Goal: Task Accomplishment & Management: Manage account settings

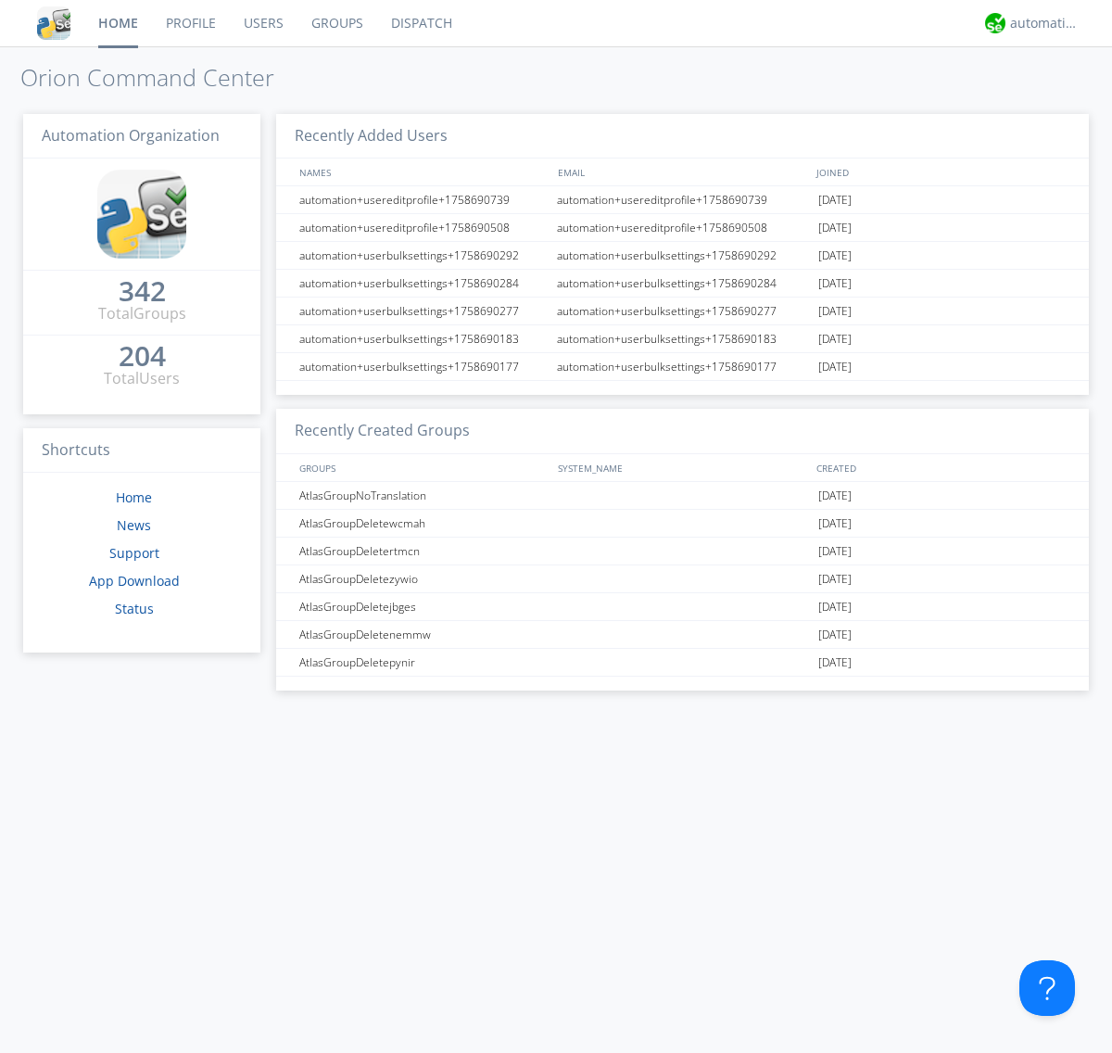
click at [262, 23] on link "Users" at bounding box center [264, 23] width 68 height 46
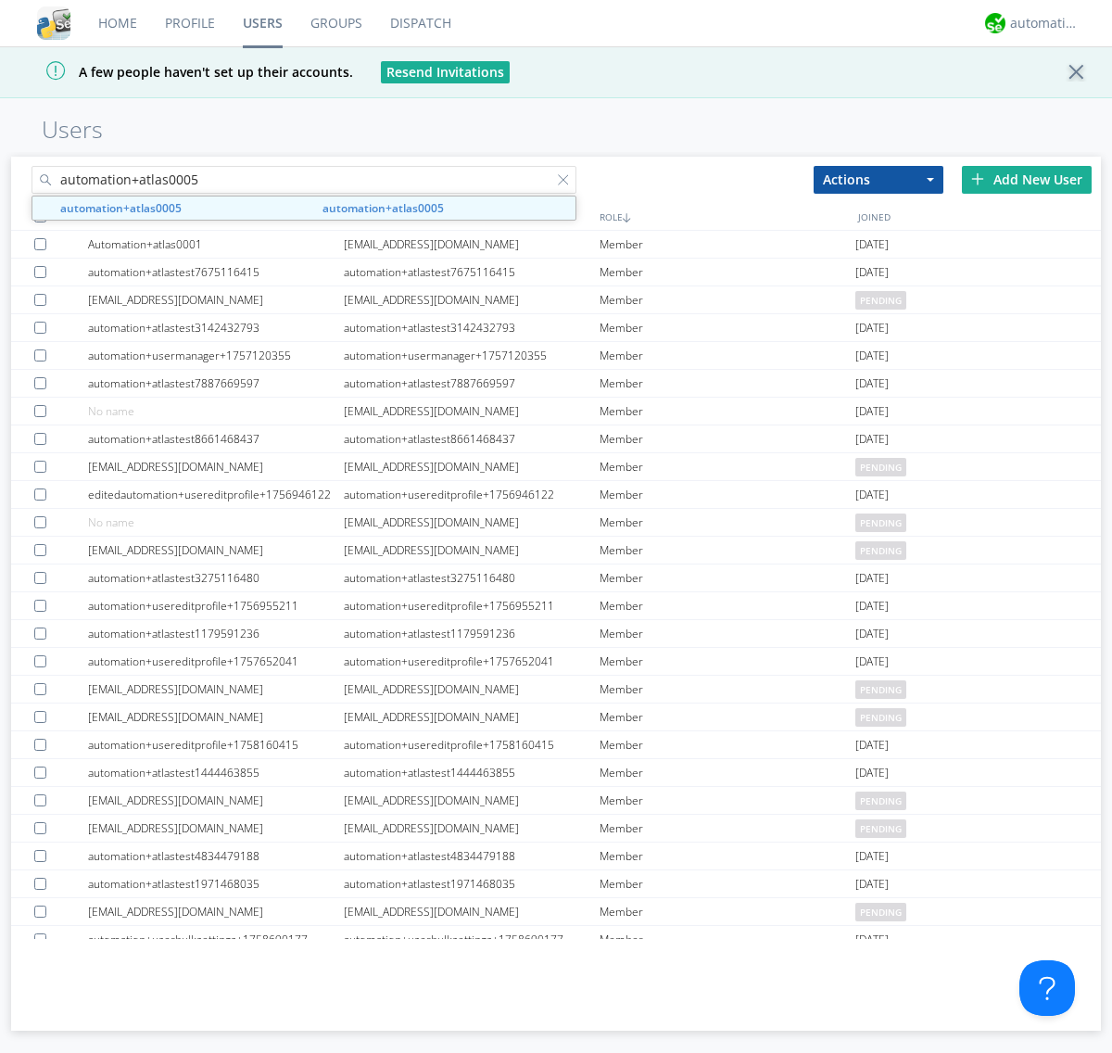
type input "automation+atlas0005"
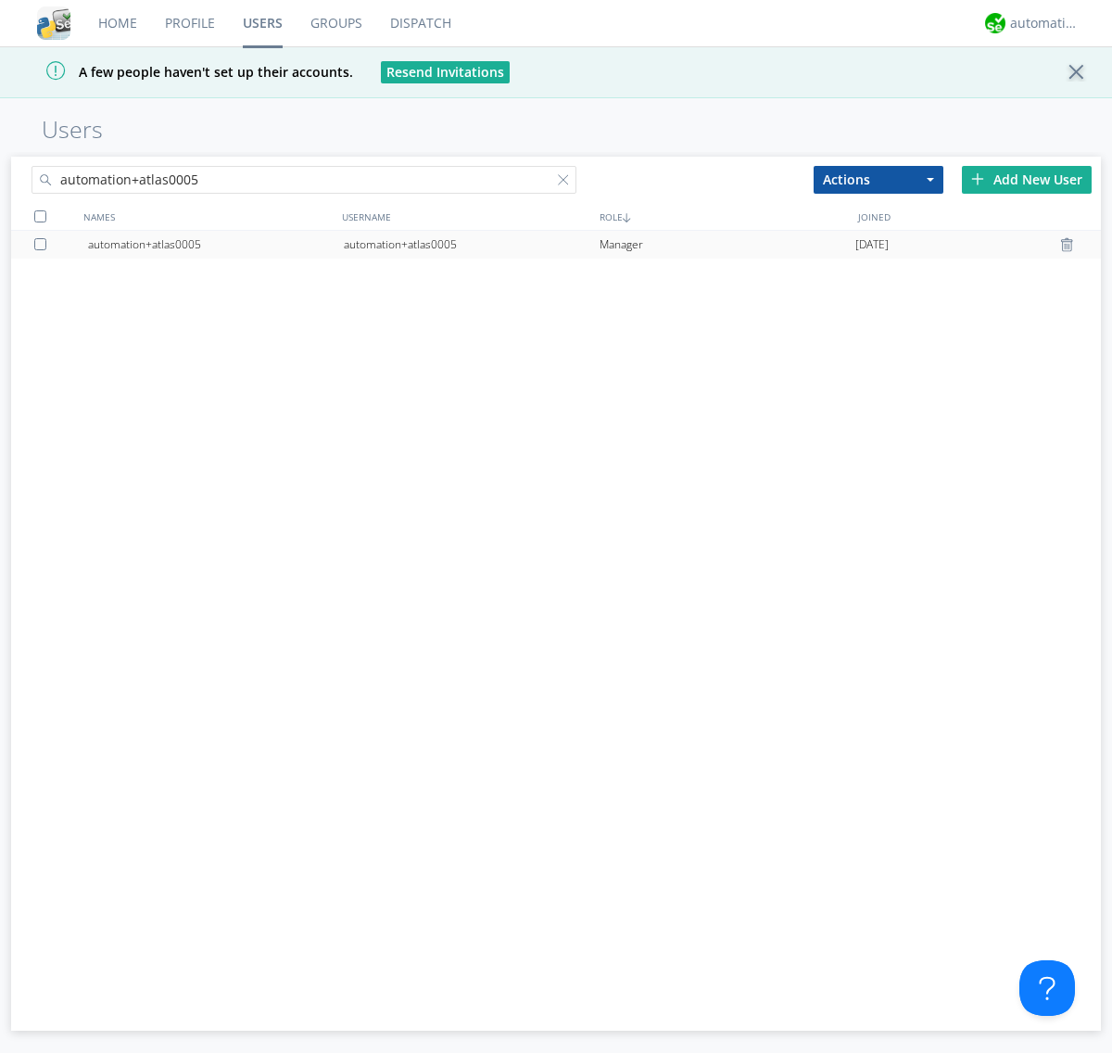
click at [471, 244] on div "automation+atlas0005" at bounding box center [472, 245] width 256 height 28
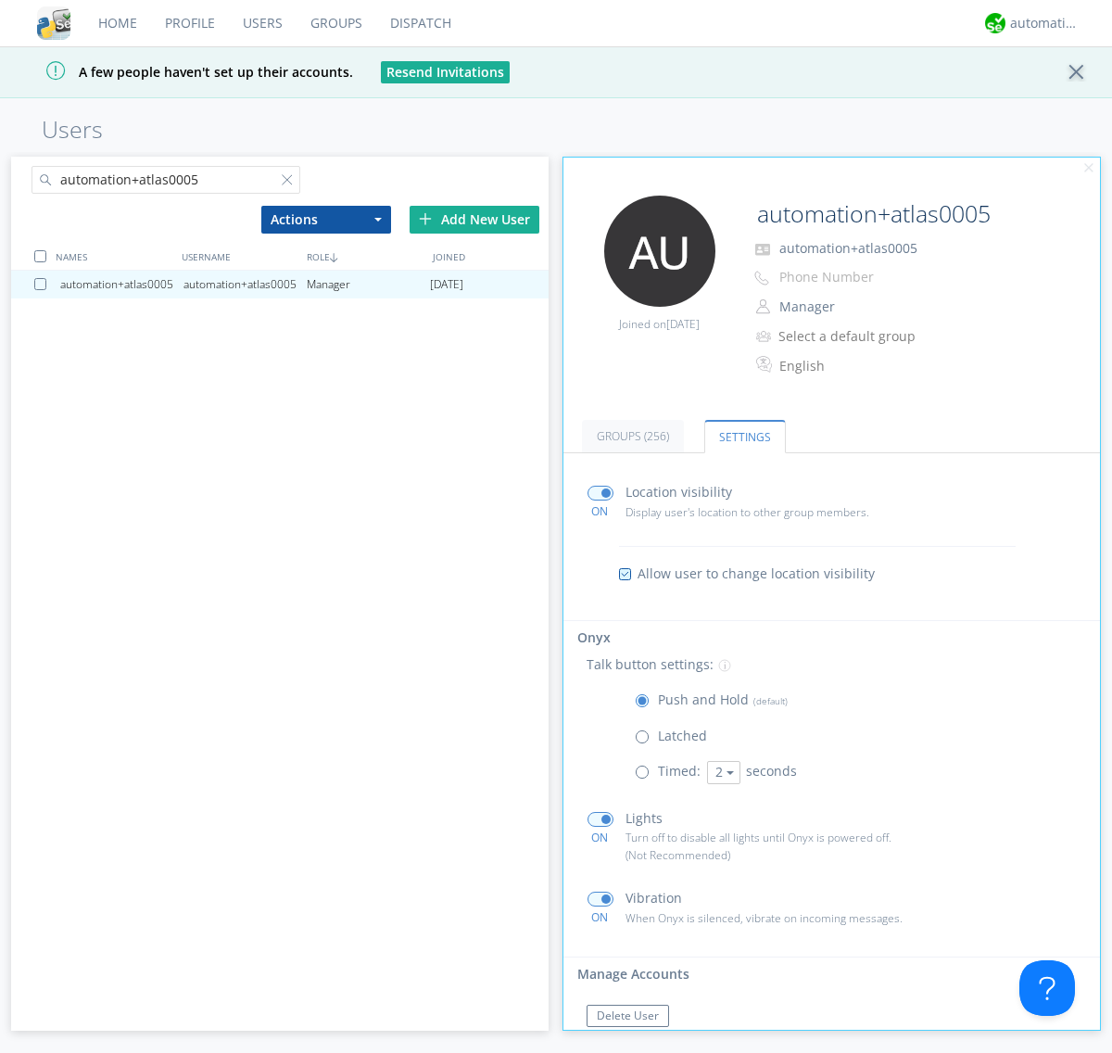
click at [646, 776] on span at bounding box center [646, 776] width 23 height 23
click at [0, 0] on input "radio" at bounding box center [0, 0] width 0 height 0
click at [721, 772] on button "2" at bounding box center [723, 772] width 33 height 23
click at [0, 0] on link "5" at bounding box center [0, 0] width 0 height 0
click at [721, 772] on button "5" at bounding box center [723, 772] width 33 height 23
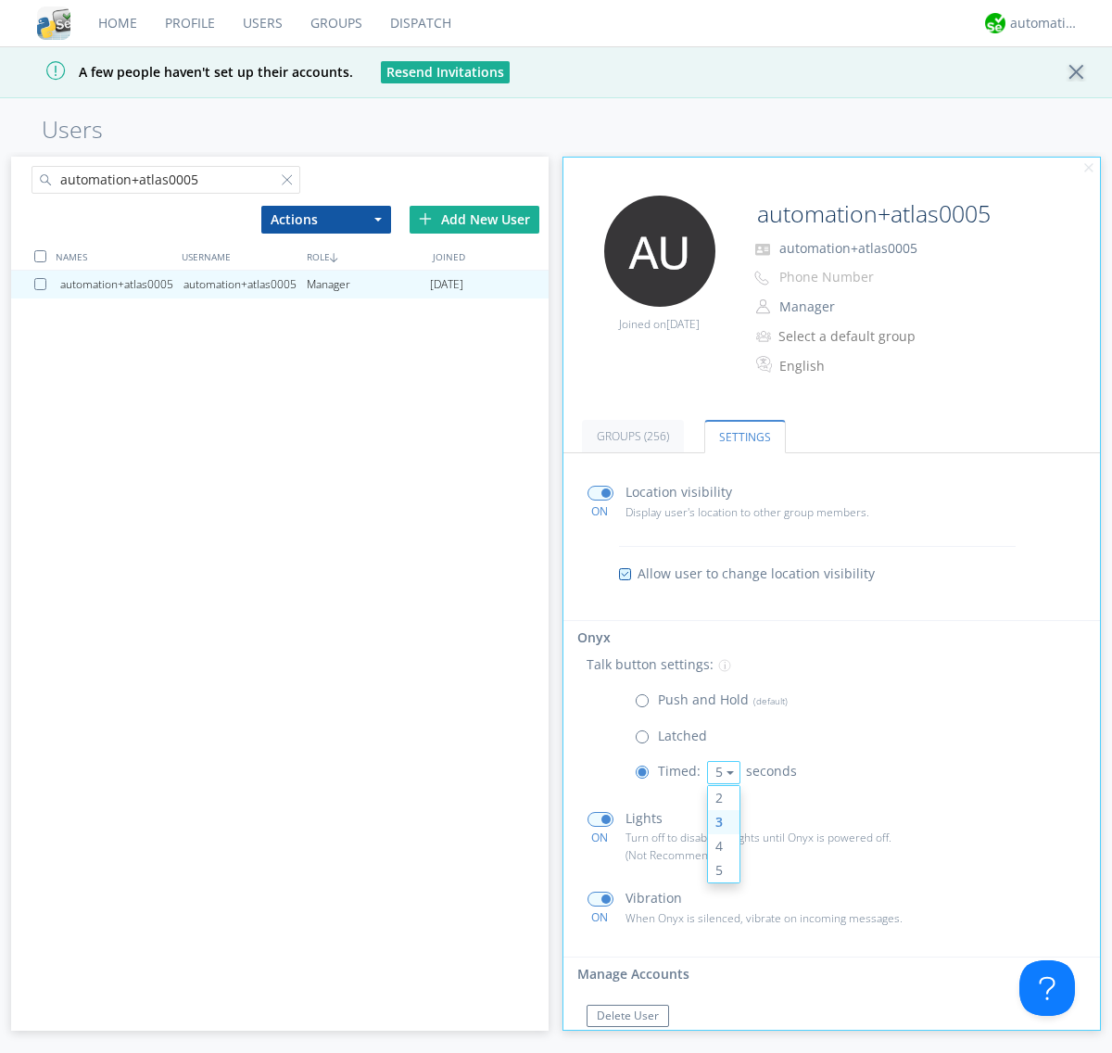
click at [721, 821] on link "3" at bounding box center [724, 822] width 32 height 24
click at [646, 705] on span at bounding box center [646, 704] width 23 height 23
click at [0, 0] on input "radio" at bounding box center [0, 0] width 0 height 0
